Goal: Information Seeking & Learning: Learn about a topic

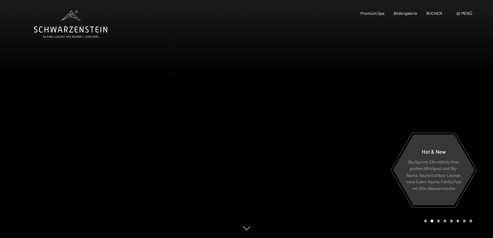
click at [460, 13] on div "Menü" at bounding box center [464, 13] width 16 height 6
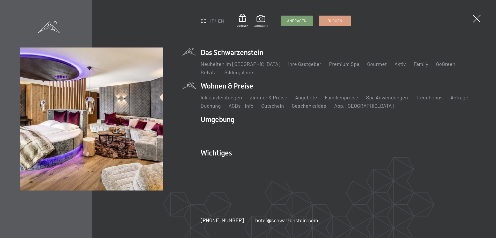
click at [244, 83] on li "Wohnen & Preise Inklusivleistungen Zimmer & Preise Liste Angebote Liste Familie…" at bounding box center [339, 95] width 276 height 28
click at [258, 96] on link "Zimmer & Preise" at bounding box center [269, 97] width 38 height 6
click at [218, 97] on link "Inklusivleistungen" at bounding box center [221, 97] width 41 height 6
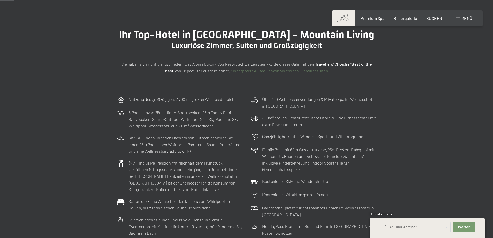
scroll to position [52, 0]
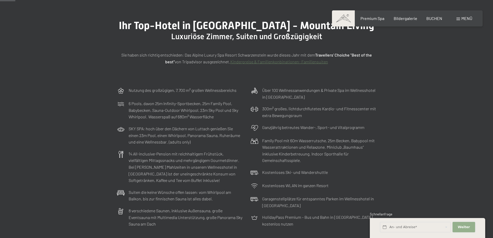
click at [462, 226] on span "Weiter" at bounding box center [463, 226] width 12 height 5
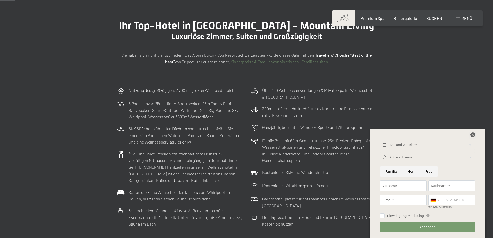
click at [471, 134] on icon at bounding box center [472, 134] width 5 height 5
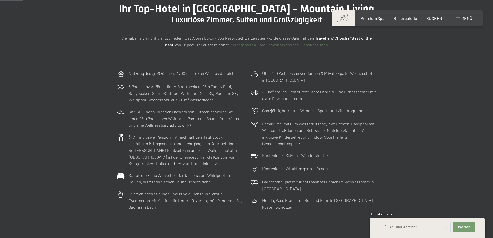
scroll to position [78, 0]
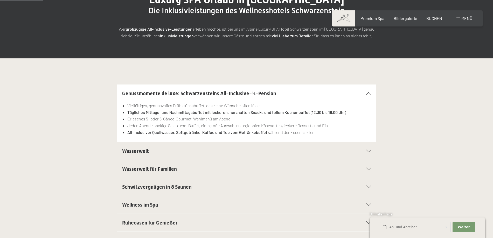
scroll to position [130, 0]
